Goal: Information Seeking & Learning: Compare options

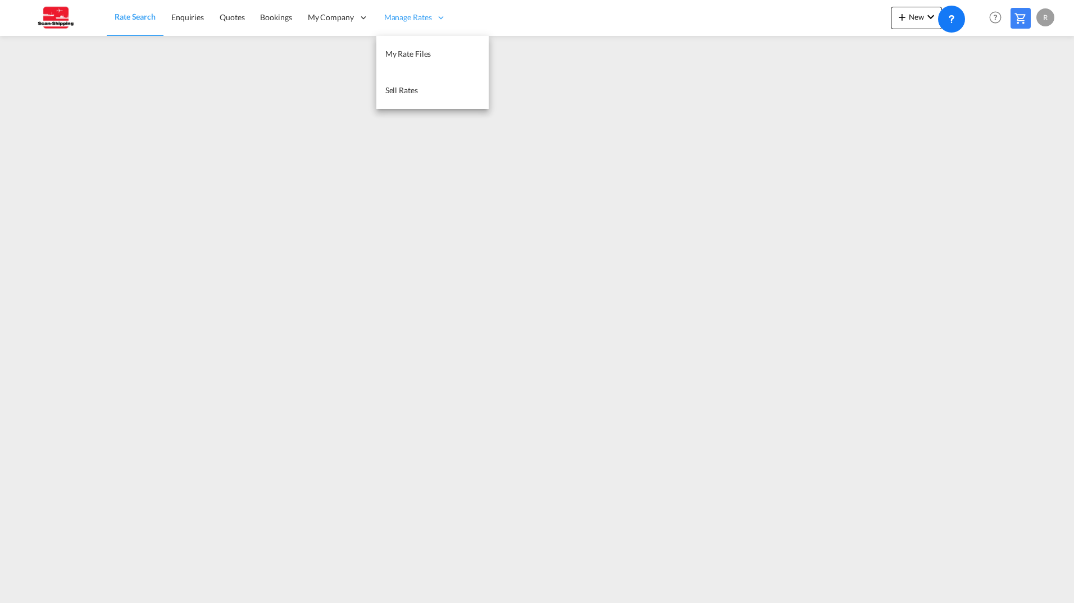
click at [405, 15] on span "Manage Rates" at bounding box center [408, 17] width 48 height 11
click at [414, 44] on link "My Rate Files" at bounding box center [432, 54] width 112 height 37
click at [135, 16] on span "Rate Search" at bounding box center [135, 17] width 40 height 10
click at [396, 53] on span "My Rate Files" at bounding box center [408, 54] width 46 height 10
